Goal: Information Seeking & Learning: Learn about a topic

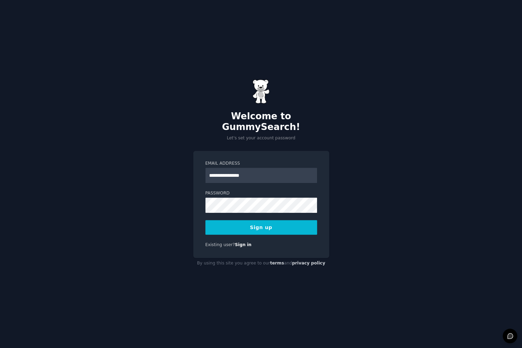
type input "**********"
click at [205, 220] on button "Sign up" at bounding box center [261, 227] width 112 height 15
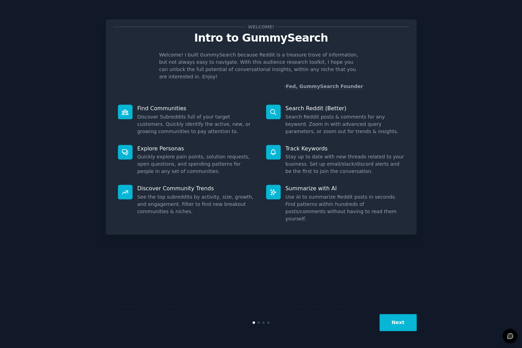
click at [395, 318] on button "Next" at bounding box center [397, 322] width 37 height 17
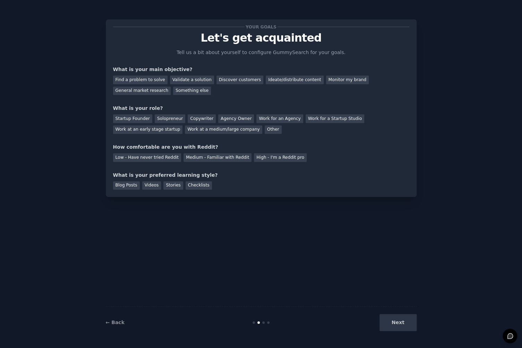
click at [395, 318] on div "Next" at bounding box center [365, 322] width 104 height 17
click at [153, 81] on div "Find a problem to solve" at bounding box center [140, 80] width 54 height 9
click at [185, 81] on div "Validate a solution" at bounding box center [192, 80] width 44 height 9
click at [146, 79] on div "Find a problem to solve" at bounding box center [140, 80] width 54 height 9
click at [191, 79] on div "Validate a solution" at bounding box center [192, 80] width 44 height 9
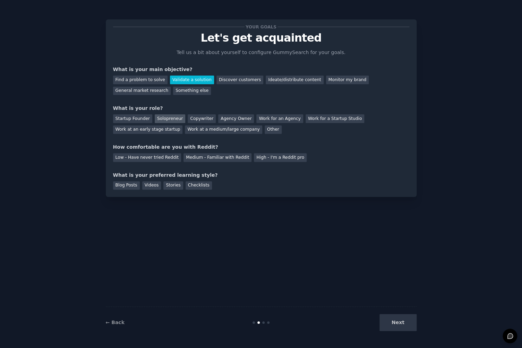
click at [164, 121] on div "Solopreneur" at bounding box center [170, 118] width 30 height 9
click at [149, 155] on div "Low - Have never tried Reddit" at bounding box center [147, 157] width 68 height 9
click at [197, 157] on div "Medium - Familiar with Reddit" at bounding box center [217, 157] width 68 height 9
click at [279, 165] on div "Your goals Let's get acquainted Tell us a bit about yourself to configure Gummy…" at bounding box center [261, 108] width 296 height 163
click at [279, 160] on div "High - I'm a Reddit pro" at bounding box center [280, 157] width 53 height 9
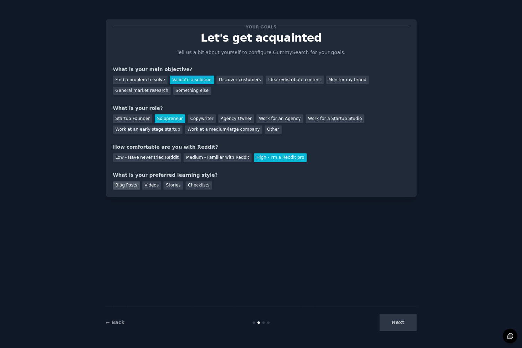
click at [127, 185] on div "Blog Posts" at bounding box center [126, 185] width 27 height 9
click at [150, 186] on div "Videos" at bounding box center [151, 185] width 19 height 9
click at [174, 186] on div "Stories" at bounding box center [172, 185] width 19 height 9
click at [199, 189] on div "Checklists" at bounding box center [198, 185] width 26 height 9
click at [404, 323] on button "Next" at bounding box center [397, 322] width 37 height 17
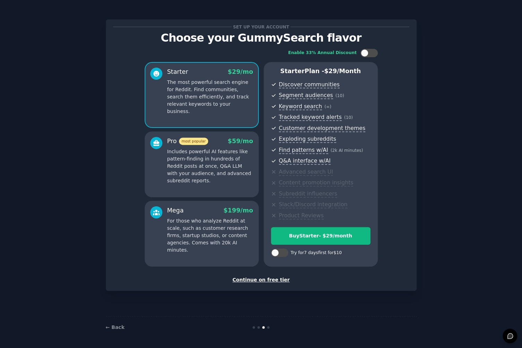
click at [271, 280] on div "Continue on free tier" at bounding box center [261, 279] width 296 height 7
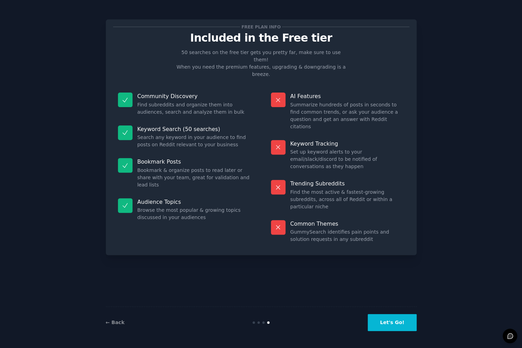
click at [390, 327] on button "Let's Go!" at bounding box center [391, 322] width 49 height 17
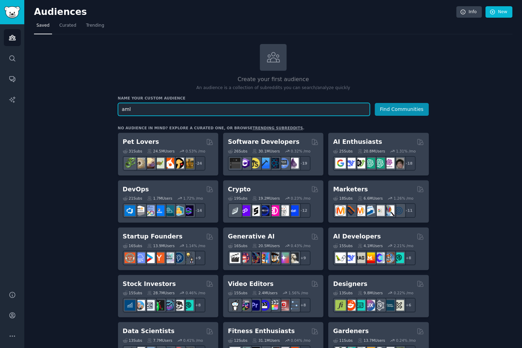
type input "aml"
click at [374, 103] on button "Find Communities" at bounding box center [401, 109] width 54 height 13
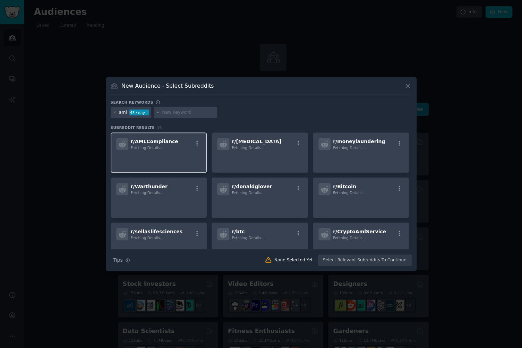
click at [184, 154] on p at bounding box center [158, 159] width 85 height 15
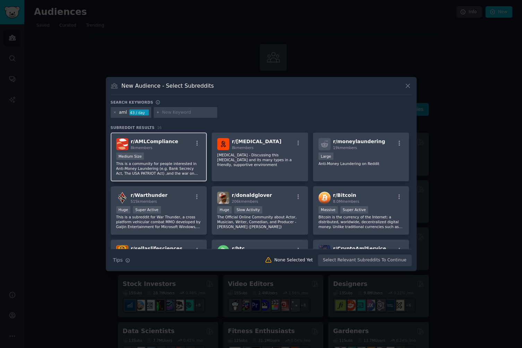
click at [163, 149] on div "8k members" at bounding box center [154, 147] width 47 height 5
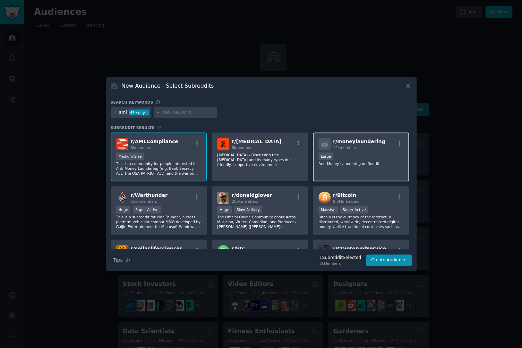
click at [362, 173] on div "r/ moneylaundering 19k members Large Anti-Money Laundering on Reddit" at bounding box center [361, 156] width 96 height 49
click at [179, 112] on input "text" at bounding box center [188, 113] width 53 height 6
type input "compliance"
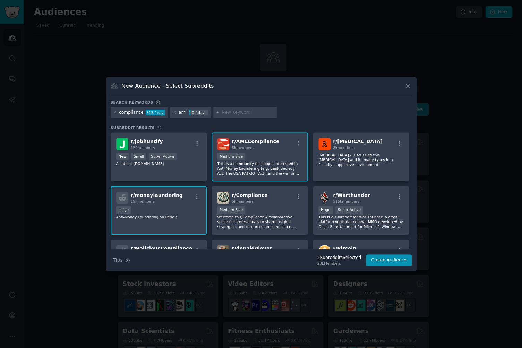
click at [244, 114] on input "text" at bounding box center [247, 113] width 53 height 6
click at [173, 112] on icon at bounding box center [174, 113] width 2 height 2
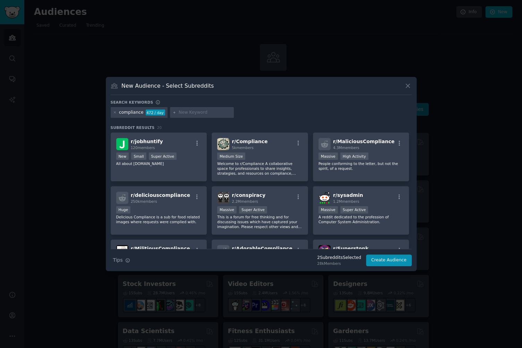
click at [198, 114] on input "text" at bounding box center [204, 113] width 53 height 6
type input "financial crimes"
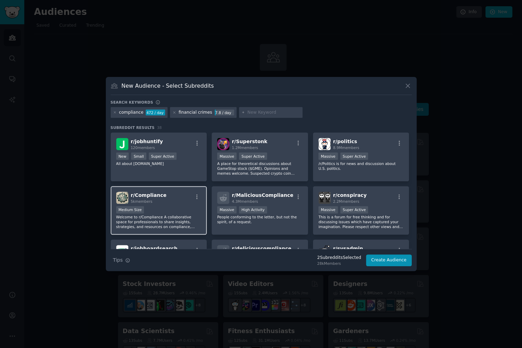
click at [185, 202] on div "r/ Compliance 5k members" at bounding box center [158, 198] width 85 height 12
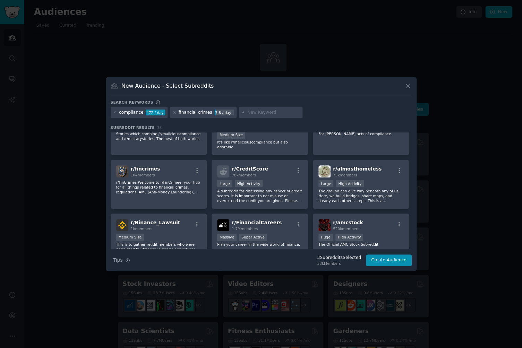
scroll to position [181, 0]
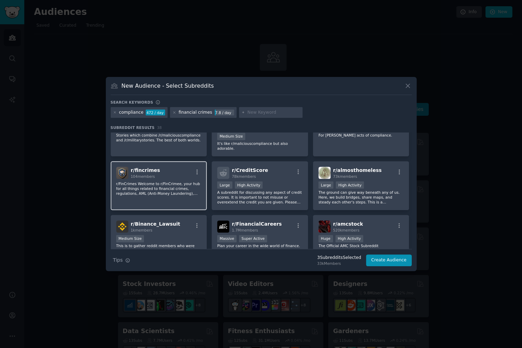
click at [169, 192] on div "r/ fincrimes 104 members r/FinCrimes Welcome to r/FinCrimee, your hub for all t…" at bounding box center [159, 185] width 96 height 49
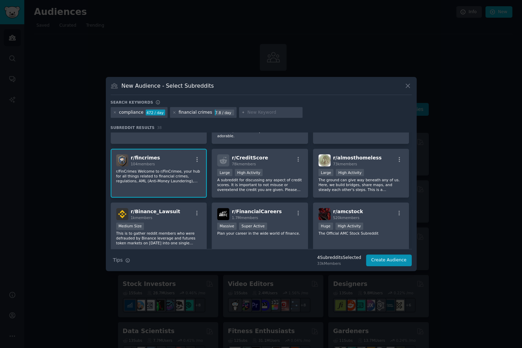
click at [172, 169] on p "r/FinCrimes Welcome to r/FinCrimee, your hub for all things related to financia…" at bounding box center [158, 176] width 85 height 15
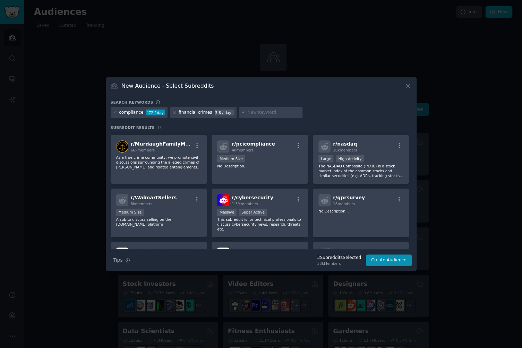
scroll to position [428, 0]
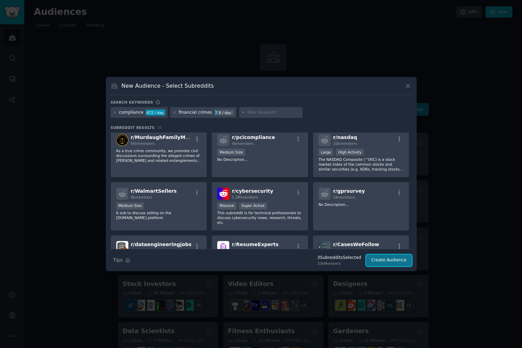
click at [408, 264] on button "Create Audience" at bounding box center [389, 260] width 46 height 12
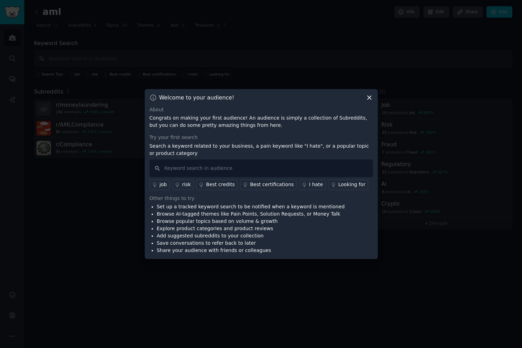
click at [369, 98] on icon at bounding box center [369, 98] width 4 height 4
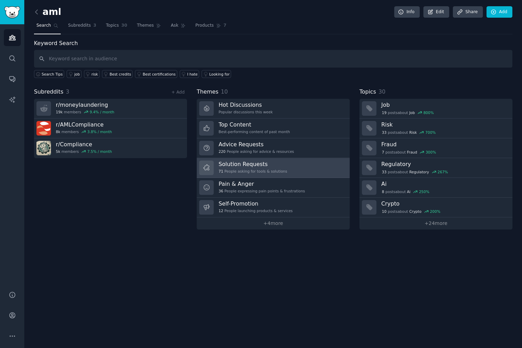
click at [277, 172] on div "71 People asking for tools & solutions" at bounding box center [252, 171] width 69 height 5
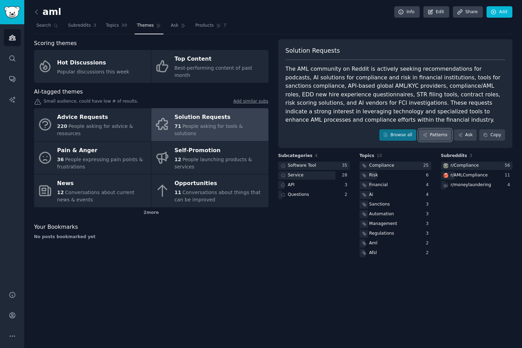
click at [439, 138] on link "Patterns" at bounding box center [434, 135] width 33 height 12
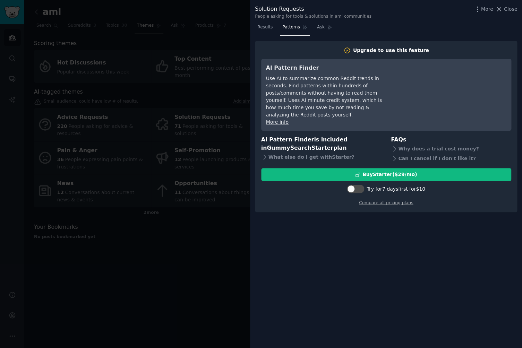
click at [216, 68] on div at bounding box center [261, 174] width 522 height 348
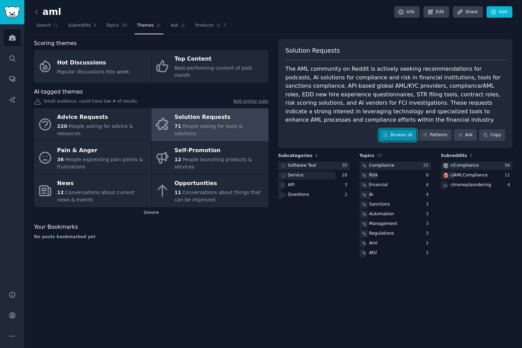
click at [405, 138] on link "Browse all" at bounding box center [397, 135] width 37 height 12
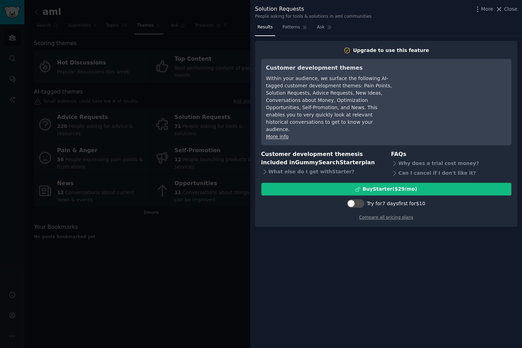
click at [206, 194] on div at bounding box center [261, 174] width 522 height 348
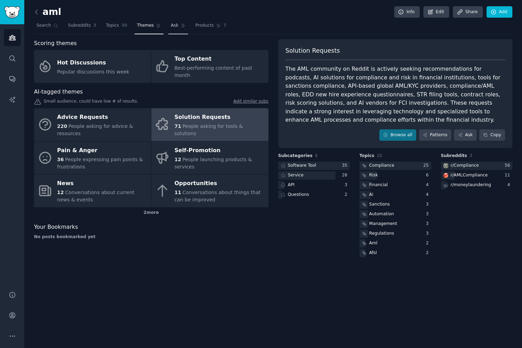
click at [177, 28] on link "Ask" at bounding box center [178, 27] width 20 height 14
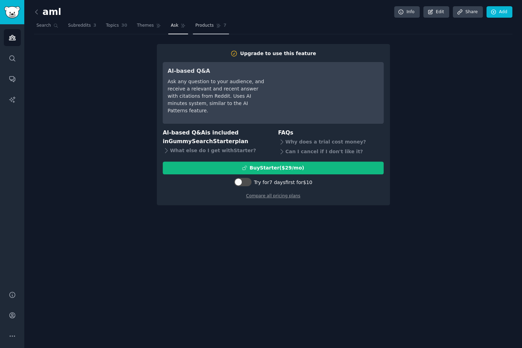
click at [206, 27] on span "Products" at bounding box center [204, 26] width 18 height 6
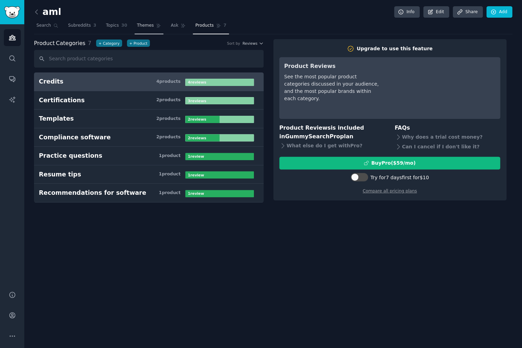
click at [146, 28] on span "Themes" at bounding box center [145, 26] width 17 height 6
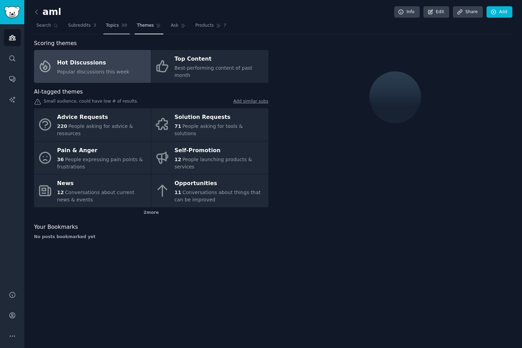
click at [115, 28] on span "Topics" at bounding box center [112, 26] width 13 height 6
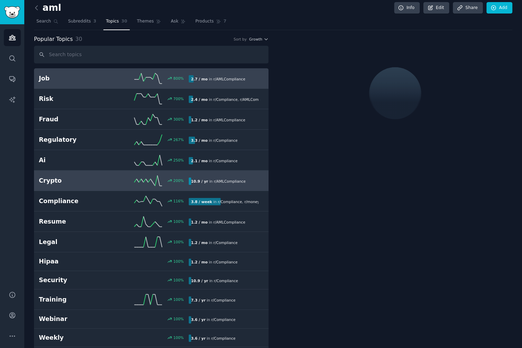
scroll to position [5, 0]
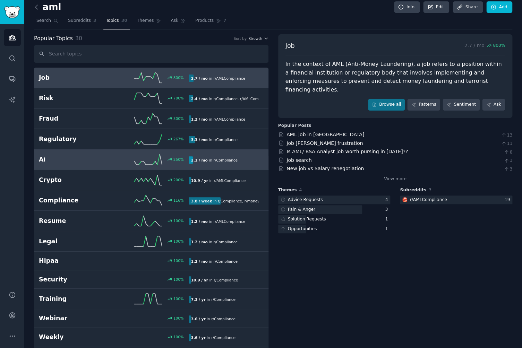
click at [111, 160] on h2 "Ai" at bounding box center [76, 159] width 75 height 9
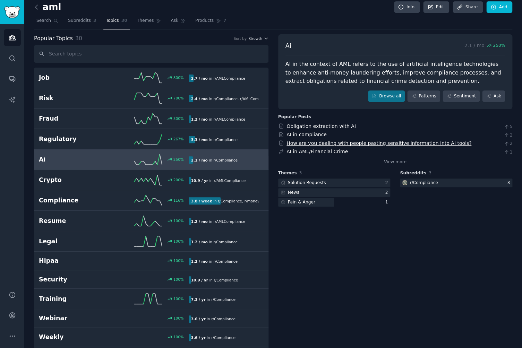
drag, startPoint x: 313, startPoint y: 143, endPoint x: 323, endPoint y: 145, distance: 10.5
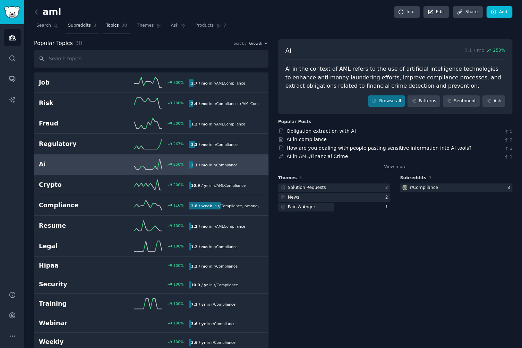
click at [79, 21] on link "Subreddits 3" at bounding box center [82, 27] width 33 height 14
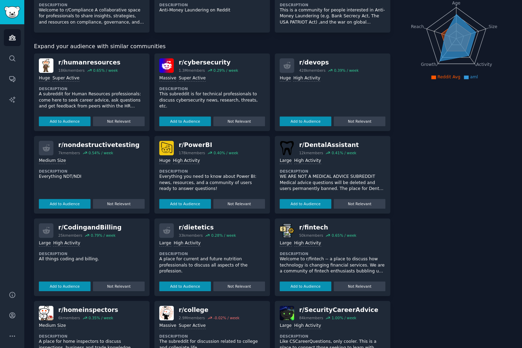
scroll to position [81, 0]
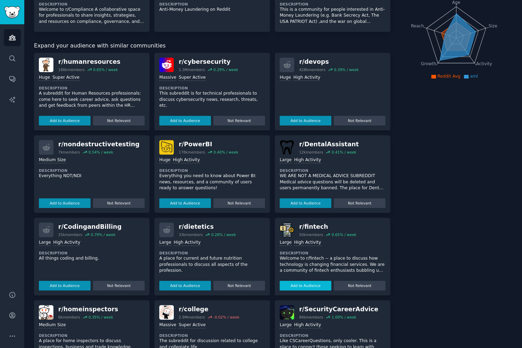
click at [321, 284] on button "Add to Audience" at bounding box center [305, 286] width 52 height 10
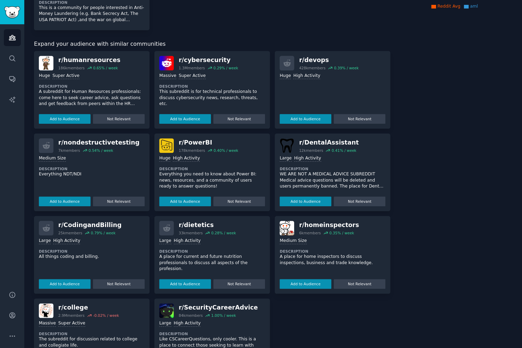
scroll to position [169, 0]
